Goal: Task Accomplishment & Management: Manage account settings

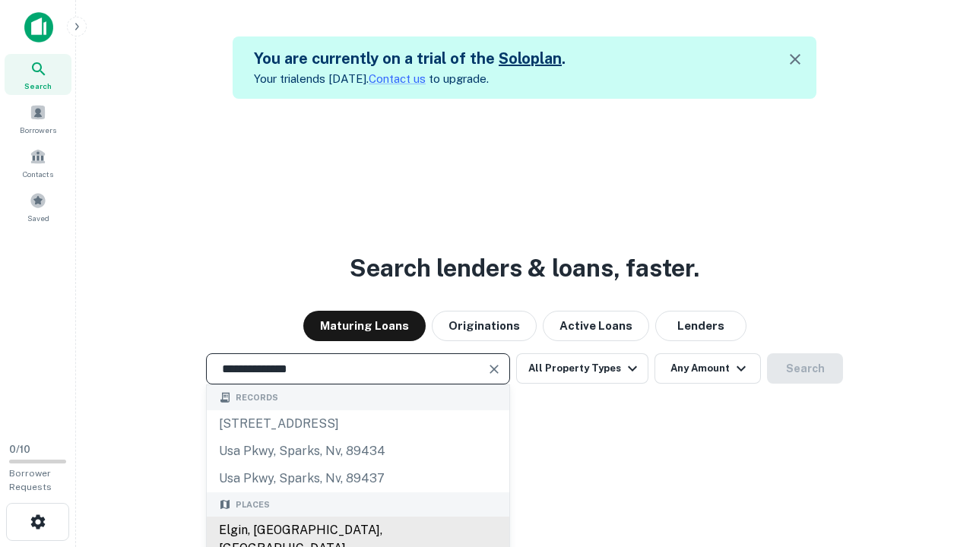
click at [357, 530] on div "Elgin, [GEOGRAPHIC_DATA], [GEOGRAPHIC_DATA]" at bounding box center [358, 540] width 302 height 46
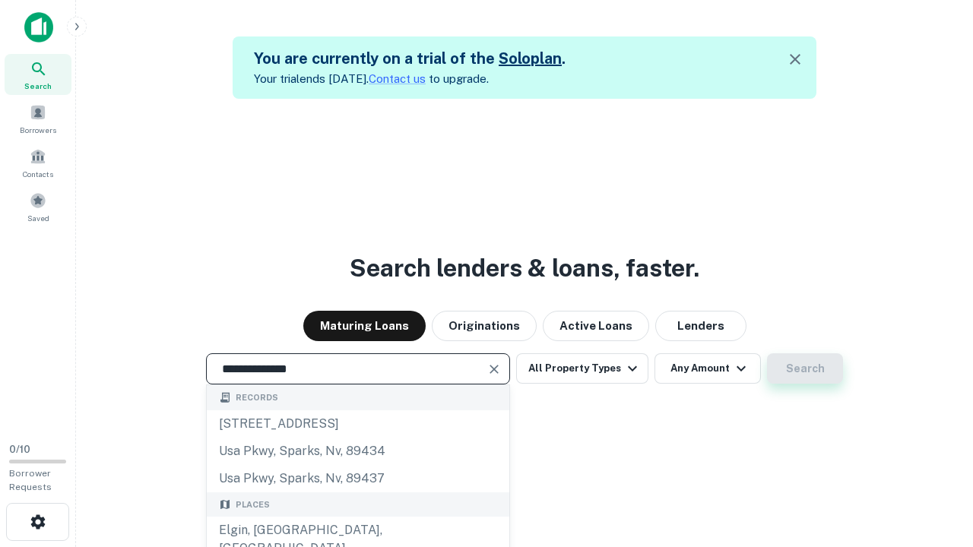
type input "**********"
click at [805, 369] on button "Search" at bounding box center [805, 368] width 76 height 30
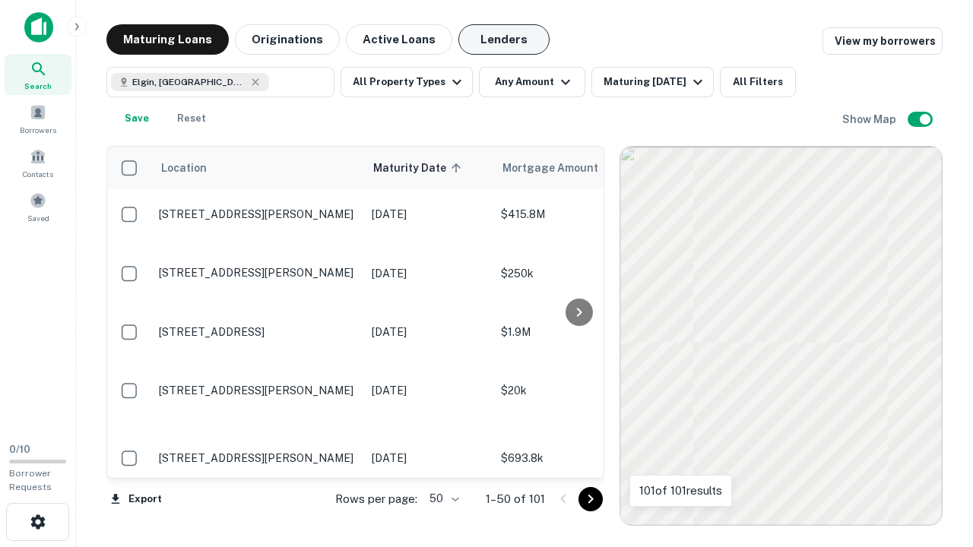
click at [504, 40] on button "Lenders" at bounding box center [503, 39] width 91 height 30
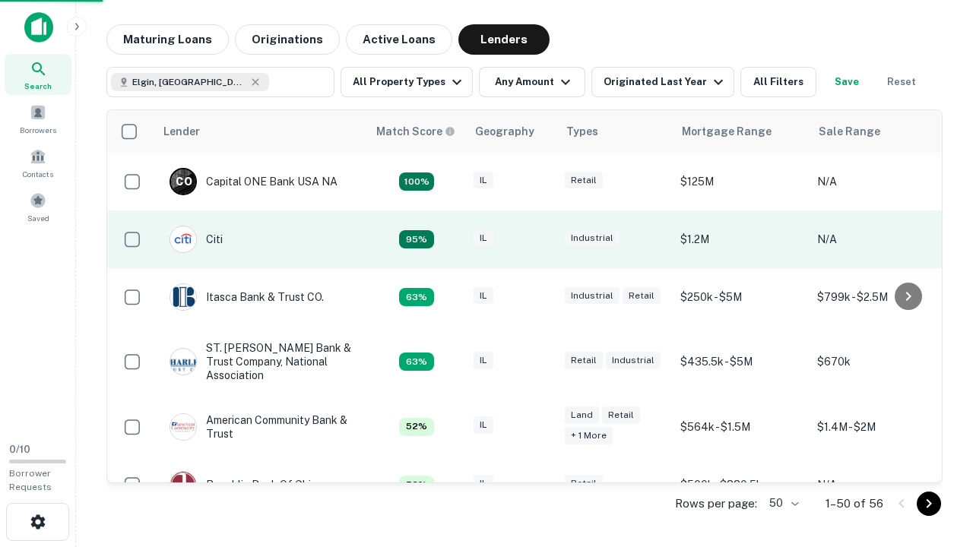
click at [540, 239] on div "IL" at bounding box center [511, 239] width 76 height 21
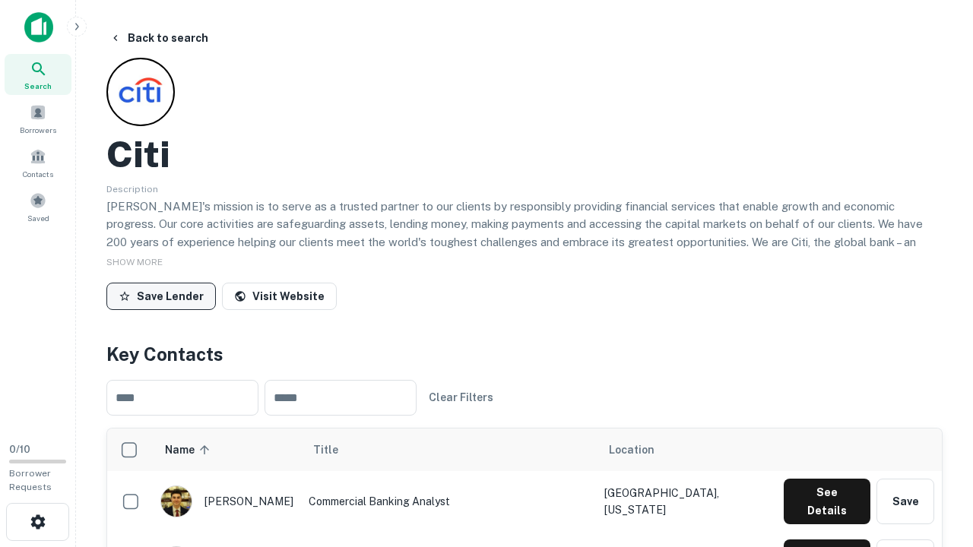
click at [161, 296] on button "Save Lender" at bounding box center [160, 296] width 109 height 27
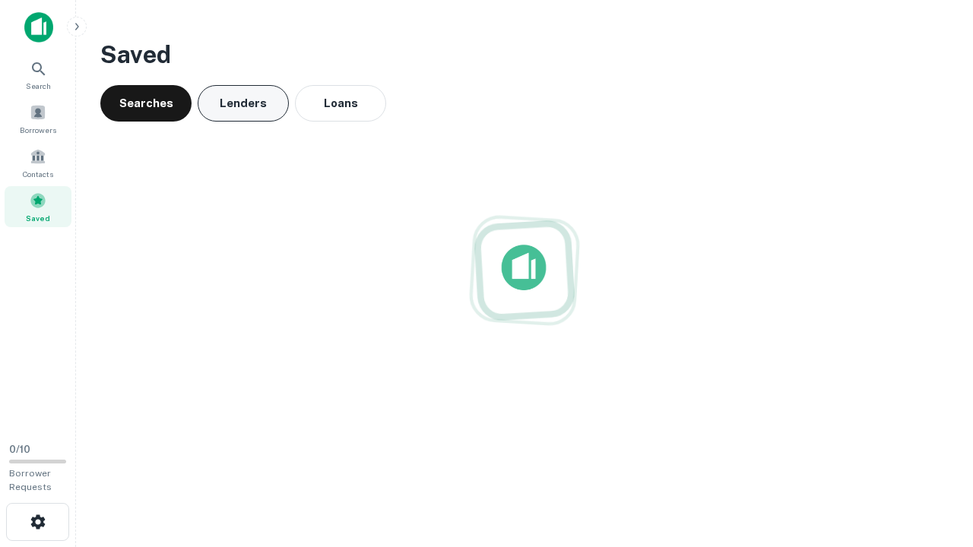
click at [243, 103] on button "Lenders" at bounding box center [243, 103] width 91 height 36
